Goal: Ask a question: Seek information or help from site administrators or community

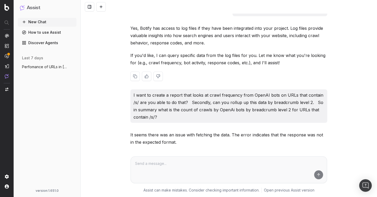
scroll to position [11, 0]
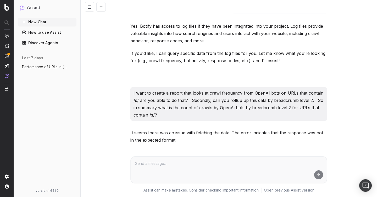
click at [237, 106] on p "I want to create a report that looks at crawl frequency from OpenAI bots on URL…" at bounding box center [229, 104] width 191 height 29
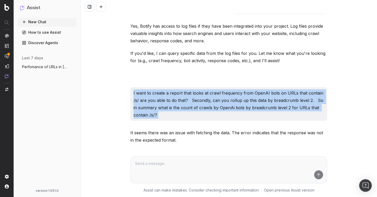
click at [237, 106] on p "I want to create a report that looks at crawl frequency from OpenAI bots on URL…" at bounding box center [229, 104] width 191 height 29
copy p "I want to create a report that looks at crawl frequency from OpenAI bots on URL…"
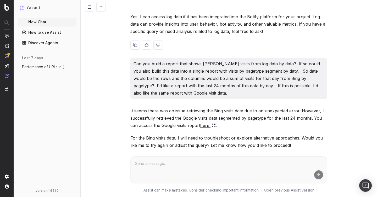
scroll to position [32, 0]
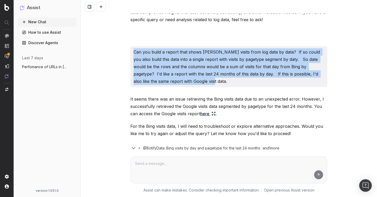
drag, startPoint x: 194, startPoint y: 82, endPoint x: 131, endPoint y: 54, distance: 68.2
click at [131, 54] on div "Can you build a report that shows bing visits from log data by data? If so coul…" at bounding box center [228, 66] width 197 height 41
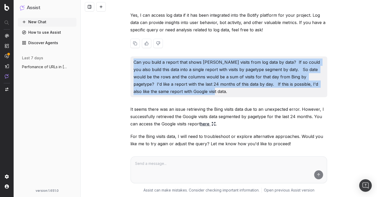
copy p "Can you build a report that shows bing visits from log data by data? If so coul…"
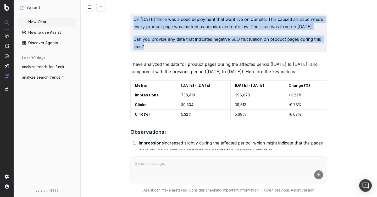
drag, startPoint x: 163, startPoint y: 53, endPoint x: 119, endPoint y: 18, distance: 55.9
click at [119, 18] on div "On [DATE] there was a code deployment that went live on our site. This caused a…" at bounding box center [229, 98] width 296 height 197
copy div "On [DATE] there was a code deployment that went live on our site. This caused a…"
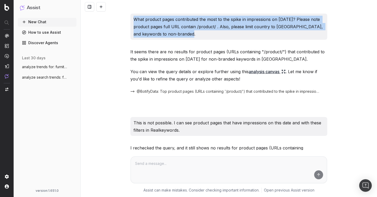
drag, startPoint x: 193, startPoint y: 35, endPoint x: 129, endPoint y: 19, distance: 66.3
copy p "What product pages contributed the most to the spike in impressions on June 27t…"
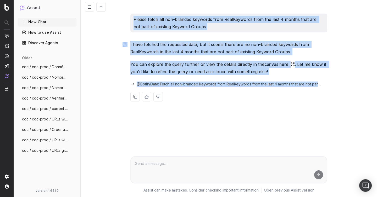
drag, startPoint x: 134, startPoint y: 18, endPoint x: 353, endPoint y: 81, distance: 228.1
click at [353, 81] on div "Please fetch all non-branded keywords from RealKeywords from the last 4 months …" at bounding box center [229, 98] width 296 height 197
copy div "Please fetch all non-branded keywords from RealKeywords from the last 4 months …"
click at [249, 83] on span "@BotifyData: Fetch all non-branded keywords from RealKeywords from the last 4 m…" at bounding box center [229, 84] width 184 height 5
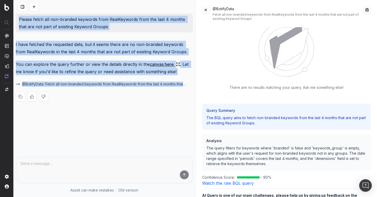
scroll to position [21, 0]
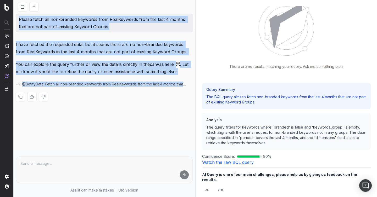
click at [242, 163] on link "Watch the raw BQL query" at bounding box center [228, 162] width 52 height 5
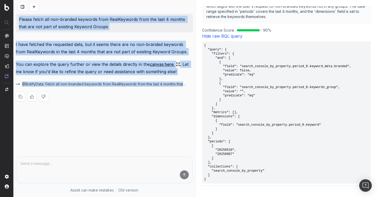
scroll to position [174, 0]
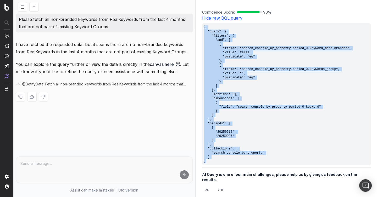
drag, startPoint x: 241, startPoint y: 162, endPoint x: 205, endPoint y: 27, distance: 139.6
click at [205, 27] on pre "{ "query": { "filters": { "and": [ { "field": "search_console_by_property.perio…" at bounding box center [286, 94] width 169 height 142
copy pre "{ "query": { "filters": { "and": [ { "field": "search_console_by_property.perio…"
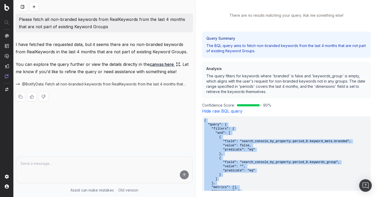
scroll to position [23, 0]
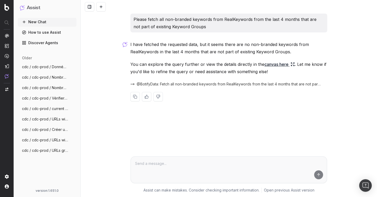
click at [103, 8] on button at bounding box center [100, 6] width 9 height 9
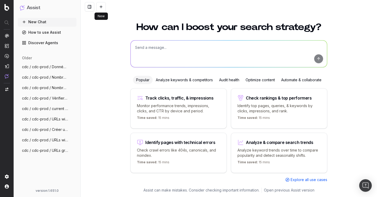
click at [192, 53] on textarea at bounding box center [229, 54] width 196 height 27
paste textarea "Fetch RealKeywords for the last 4 months with the dimensions Keyword and Keywor…"
type textarea "Fetch RealKeywords for the last 4 months with the dimensions Keyword and Keywor…"
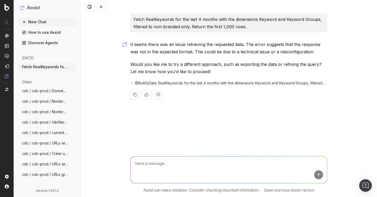
click at [205, 85] on span "@BotifyData: RealKeywords for the last 4 months with the dimensions Keyword and…" at bounding box center [231, 83] width 192 height 5
click at [183, 83] on span "@BotifyData: RealKeywords for the last 4 months with the dimensions Keyword and…" at bounding box center [231, 83] width 192 height 5
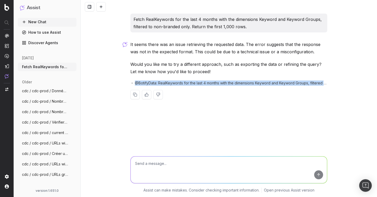
click at [183, 83] on span "@BotifyData: RealKeywords for the last 4 months with the dimensions Keyword and…" at bounding box center [231, 83] width 192 height 5
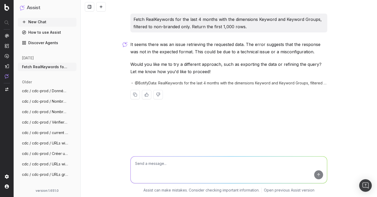
click at [241, 69] on p "Would you like me to try a different approach, such as exporting the data or re…" at bounding box center [228, 68] width 197 height 15
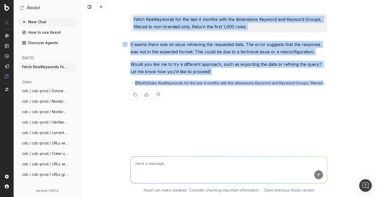
drag, startPoint x: 333, startPoint y: 87, endPoint x: 128, endPoint y: 19, distance: 215.6
click at [128, 19] on div "Fetch RealKeywords for the last 4 months with the dimensions Keyword and Keywor…" at bounding box center [229, 98] width 296 height 197
copy div "Fetch RealKeywords for the last 4 months with the dimensions Keyword and Keywor…"
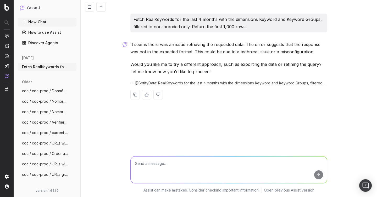
click at [168, 162] on textarea at bounding box center [229, 170] width 196 height 27
paste textarea "List non-branded keywords from RealKeywords for the last 4 months. Include both…"
type textarea "List non-branded keywords from RealKeywords for the last 4 months. Include both…"
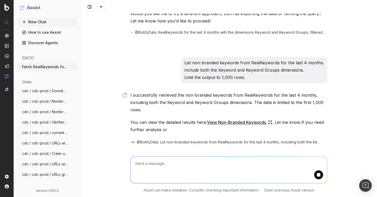
scroll to position [69, 0]
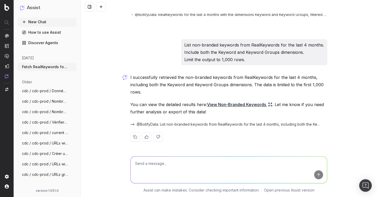
click at [229, 104] on link "View Non-Branded Keywords" at bounding box center [239, 104] width 65 height 7
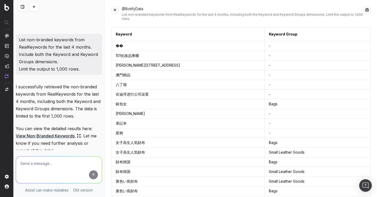
scroll to position [142, 0]
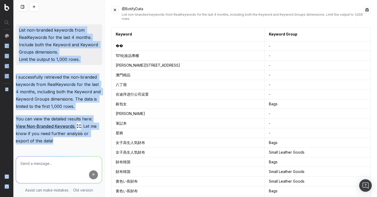
drag, startPoint x: 45, startPoint y: 141, endPoint x: 10, endPoint y: 46, distance: 101.1
click at [10, 46] on div "Assist New Chat How to use Assist Discover Agents today Fetch RealKeywords for …" at bounding box center [188, 98] width 377 height 197
copy div "Assist New Chat How to use Assist Discover Agents today Fetch RealKeywords for …"
click at [365, 30] on button at bounding box center [365, 34] width 9 height 9
click at [117, 7] on button at bounding box center [114, 9] width 7 height 7
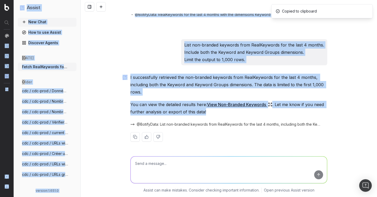
scroll to position [69, 0]
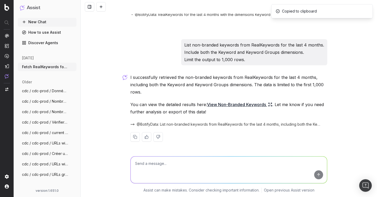
click at [174, 164] on textarea at bounding box center [229, 170] width 196 height 27
paste textarea "From the previous result, keep only the rows where Keyword Group is null, empty…"
type textarea "From the previous result, keep only the rows where Keyword Group is null, empty…"
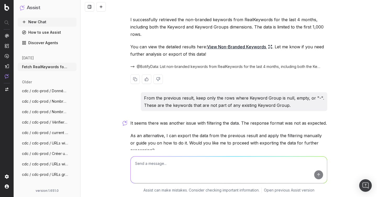
scroll to position [163, 0]
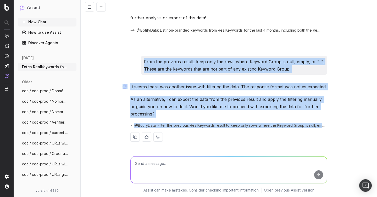
drag, startPoint x: 331, startPoint y: 126, endPoint x: 146, endPoint y: 62, distance: 195.9
click at [146, 62] on div "Fetch RealKeywords for the last 4 months with the dimensions Keyword and Keywor…" at bounding box center [229, 98] width 296 height 197
copy div "From the previous result, keep only the rows where Keyword Group is null, empty…"
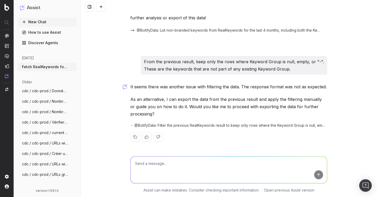
click at [98, 72] on div "Fetch RealKeywords for the last 4 months with the dimensions Keyword and Keywor…" at bounding box center [229, 98] width 296 height 197
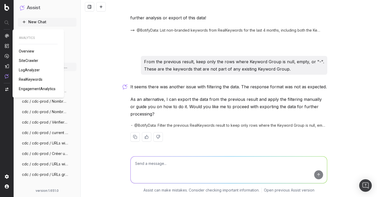
click at [34, 81] on span "RealKeywords" at bounding box center [31, 79] width 24 height 4
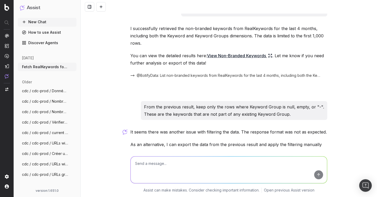
scroll to position [155, 0]
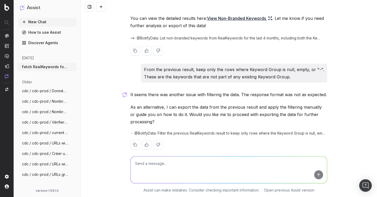
click at [244, 36] on span "@BotifyData: List non-branded keywords from RealKeywords for the last 4 months,…" at bounding box center [229, 38] width 184 height 5
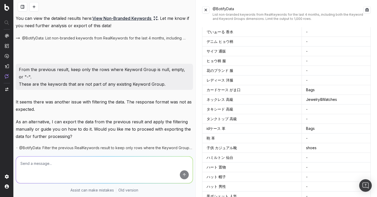
scroll to position [4787, 0]
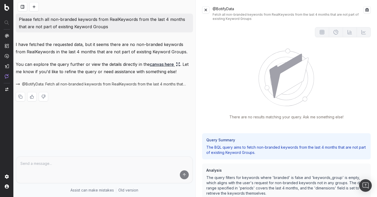
scroll to position [23, 0]
